Goal: Find contact information: Find contact information

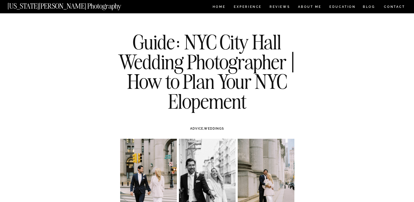
click at [393, 7] on nav "CONTACT" at bounding box center [395, 7] width 22 height 6
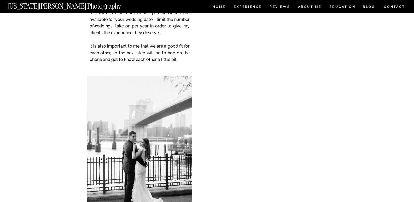
scroll to position [89, 0]
drag, startPoint x: 189, startPoint y: 149, endPoint x: 185, endPoint y: 162, distance: 13.4
click at [189, 150] on div at bounding box center [139, 148] width 105 height 144
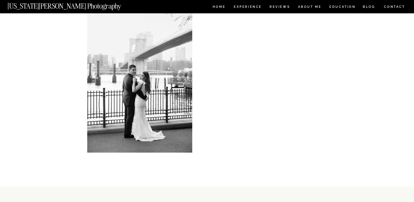
scroll to position [157, 0]
